Goal: Information Seeking & Learning: Find specific fact

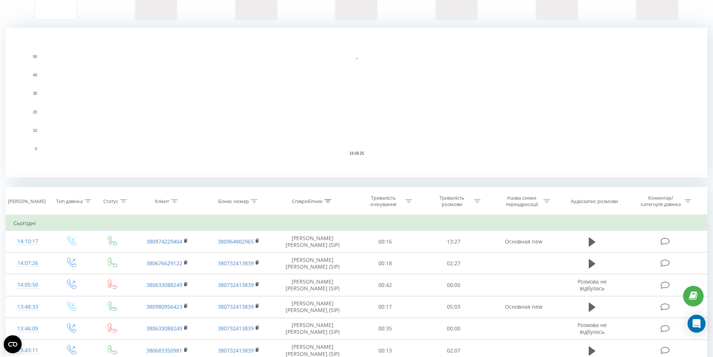
scroll to position [150, 0]
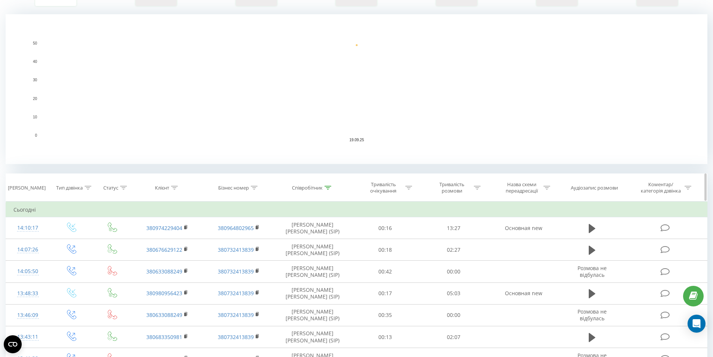
click at [311, 188] on div "Співробітник" at bounding box center [307, 187] width 31 height 6
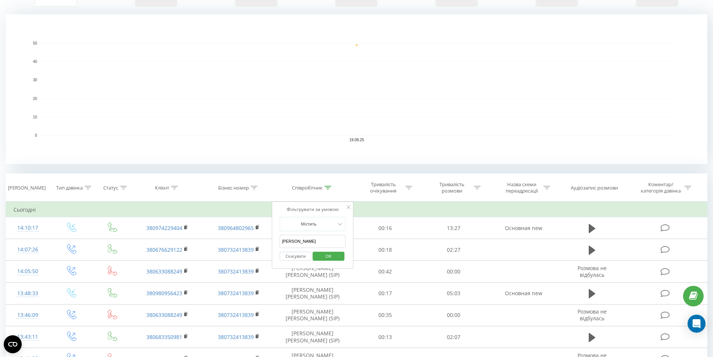
drag, startPoint x: 315, startPoint y: 241, endPoint x: 169, endPoint y: 141, distance: 176.8
type input "венгриновська"
click at [330, 257] on span "OK" at bounding box center [328, 256] width 21 height 12
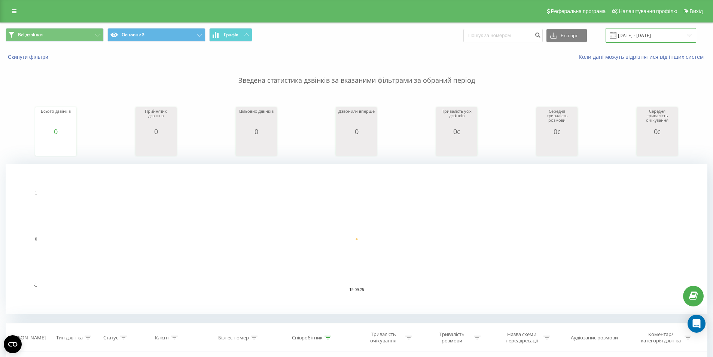
click at [651, 31] on input "[DATE] - [DATE]" at bounding box center [650, 35] width 91 height 15
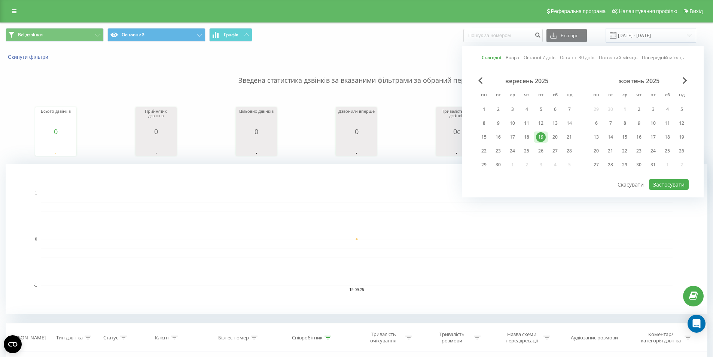
click at [539, 139] on div "19" at bounding box center [541, 137] width 10 height 10
click at [669, 181] on button "Застосувати" at bounding box center [669, 184] width 40 height 11
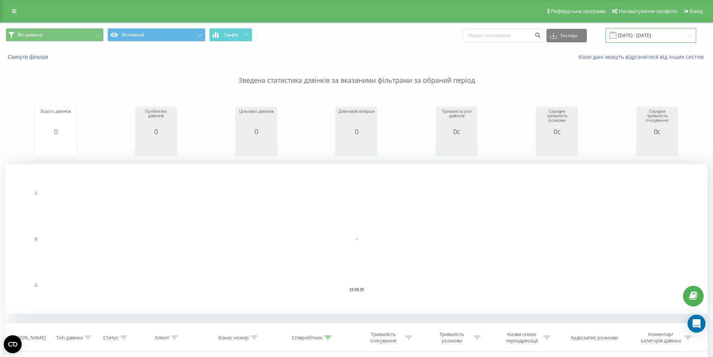
click at [624, 32] on input "[DATE] - [DATE]" at bounding box center [650, 35] width 91 height 15
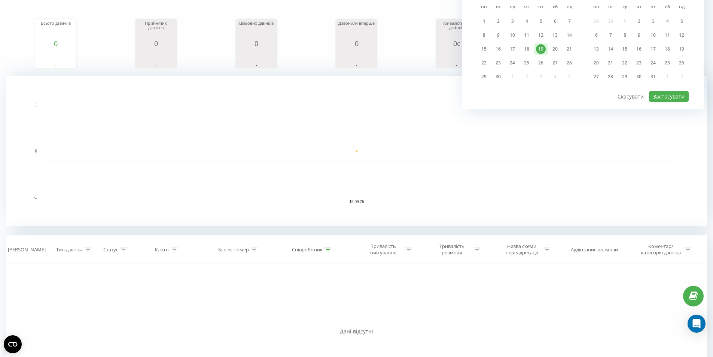
scroll to position [150, 0]
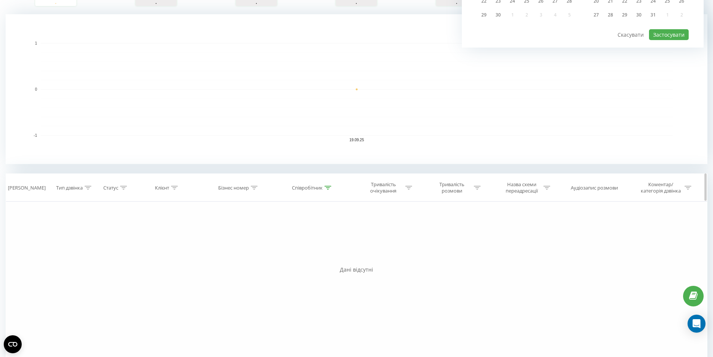
click at [326, 191] on th "Співробітник" at bounding box center [312, 188] width 77 height 28
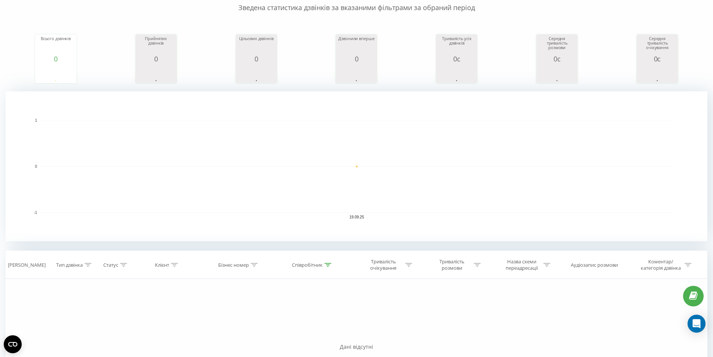
scroll to position [0, 0]
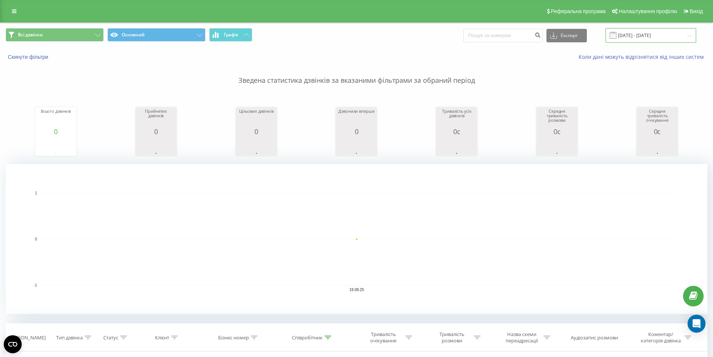
click at [649, 31] on input "[DATE] - [DATE]" at bounding box center [650, 35] width 91 height 15
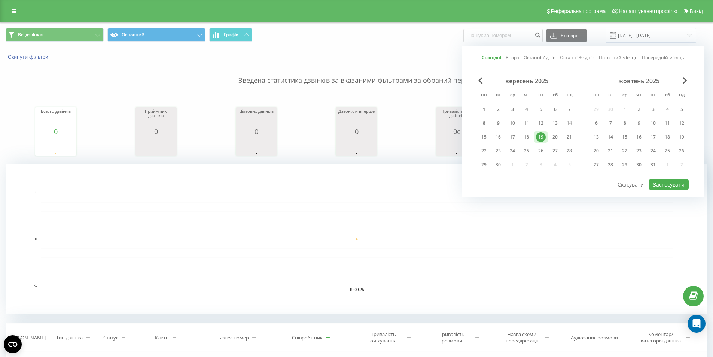
click at [543, 137] on div "19" at bounding box center [541, 137] width 10 height 10
click at [664, 181] on button "Застосувати" at bounding box center [669, 184] width 40 height 11
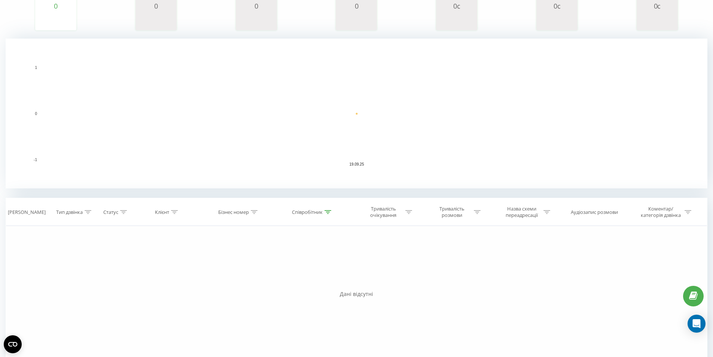
scroll to position [169, 0]
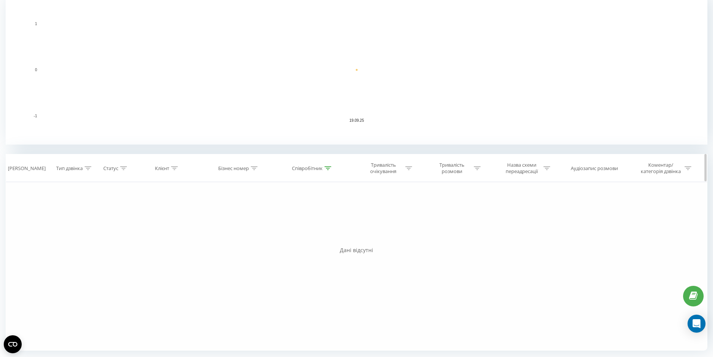
click at [318, 167] on div "Співробітник" at bounding box center [307, 168] width 31 height 6
click at [322, 224] on input "венгриновська" at bounding box center [313, 221] width 66 height 13
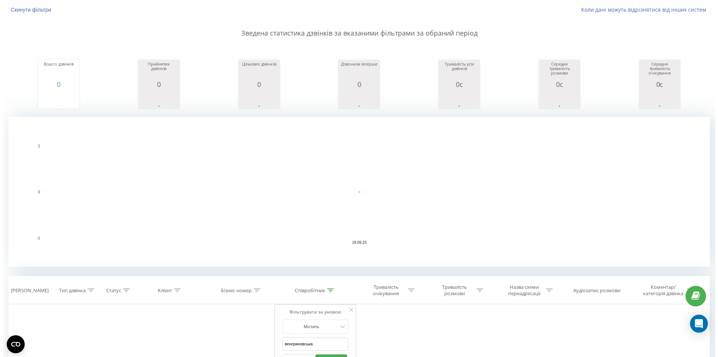
scroll to position [0, 0]
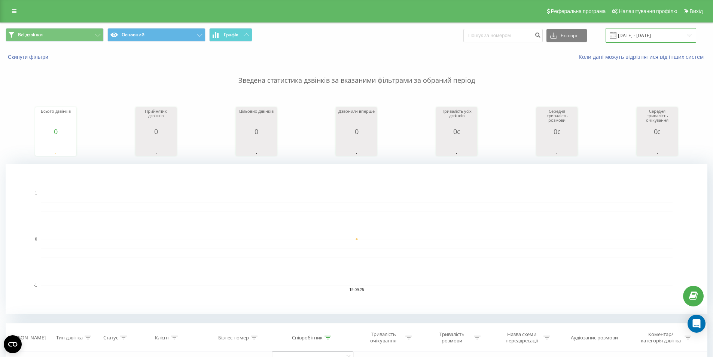
click at [640, 32] on input "[DATE] - [DATE]" at bounding box center [650, 35] width 91 height 15
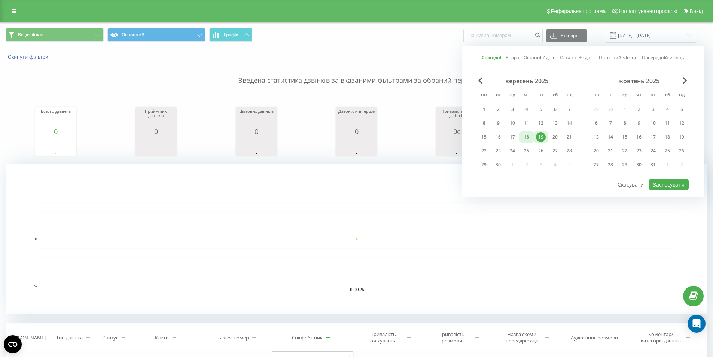
click at [521, 138] on div "18" at bounding box center [526, 137] width 10 height 10
click at [661, 181] on button "Застосувати" at bounding box center [669, 184] width 40 height 11
type input "18.09.2025 - 18.09.2025"
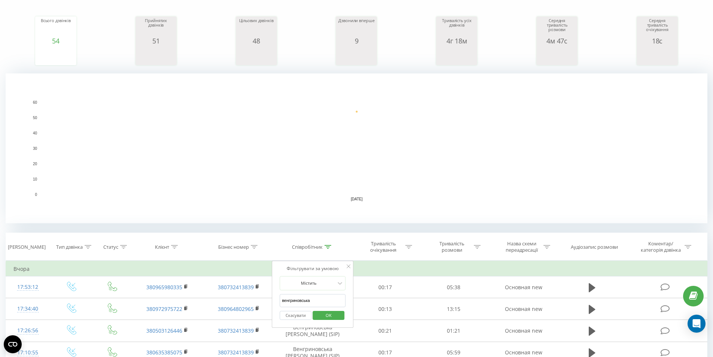
scroll to position [101, 0]
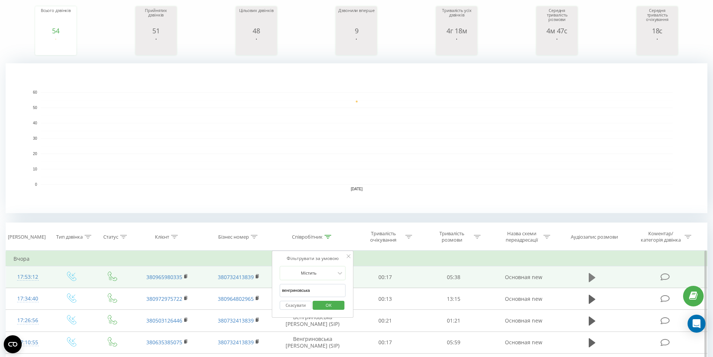
click at [588, 275] on button at bounding box center [591, 277] width 11 height 11
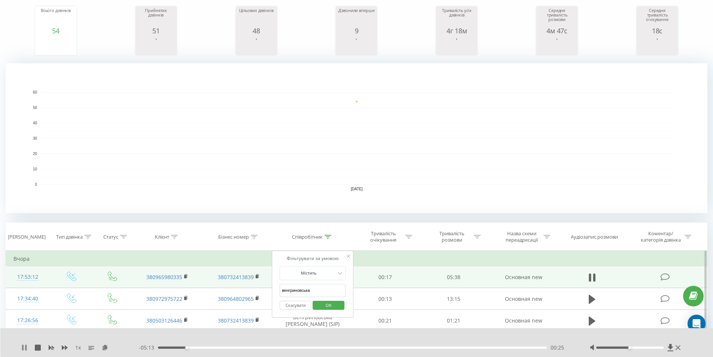
click at [25, 347] on icon at bounding box center [24, 347] width 6 height 6
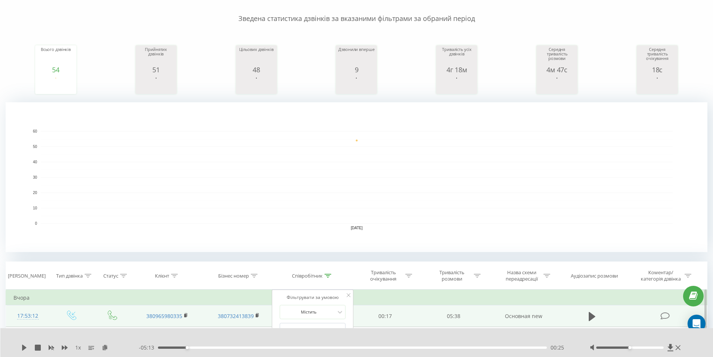
scroll to position [0, 0]
